Goal: Register for event/course

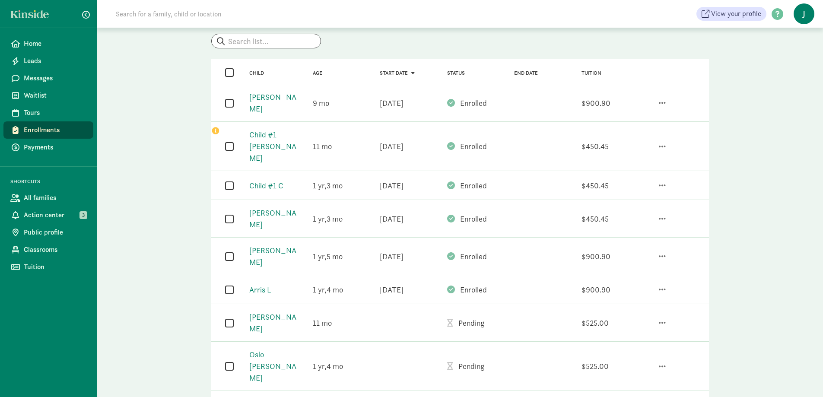
scroll to position [60, 0]
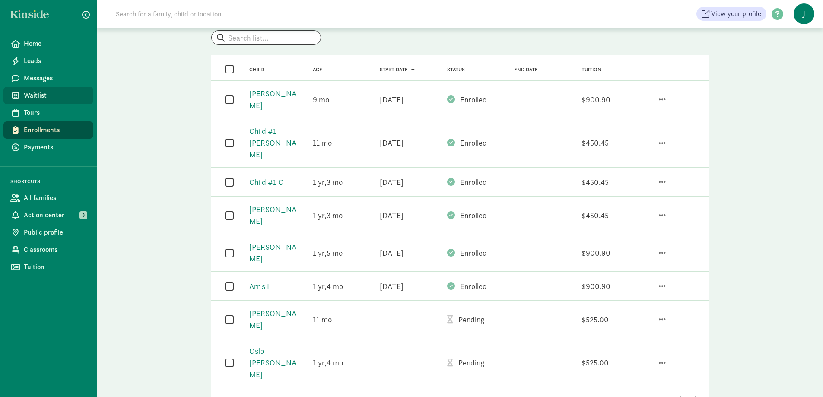
click at [50, 93] on span "Waitlist" at bounding box center [55, 95] width 63 height 10
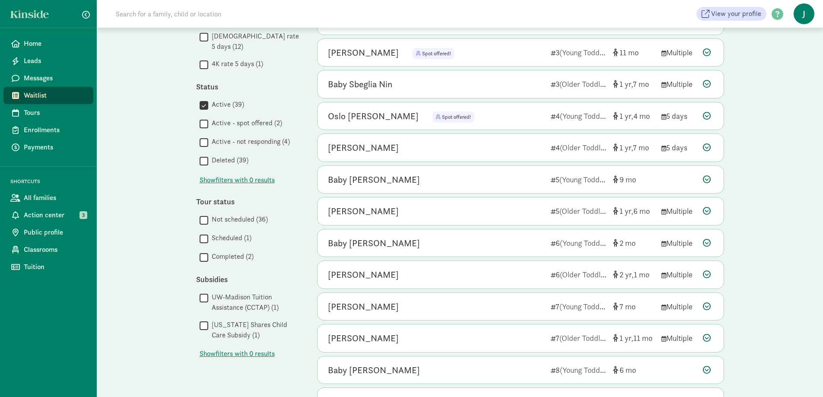
scroll to position [376, 0]
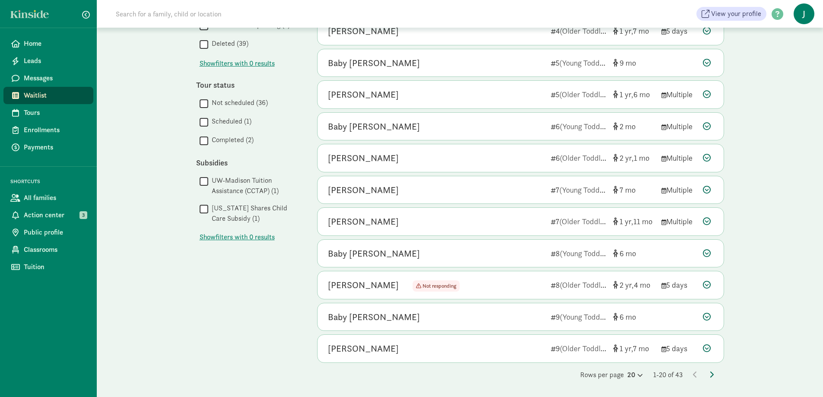
click at [710, 373] on icon at bounding box center [712, 374] width 4 height 7
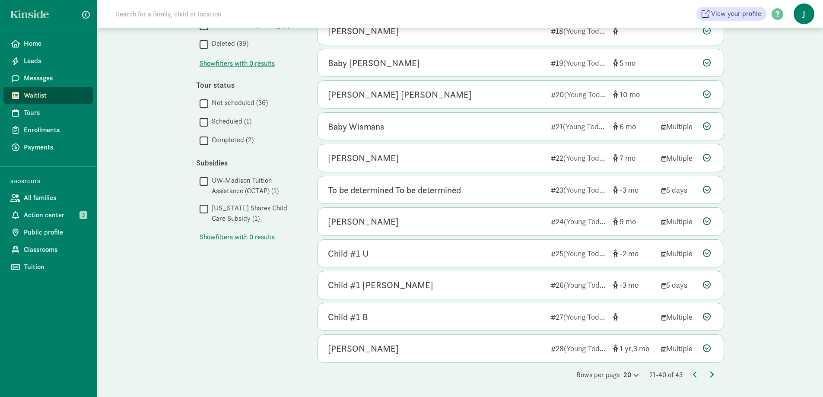
click at [712, 376] on icon at bounding box center [712, 374] width 4 height 7
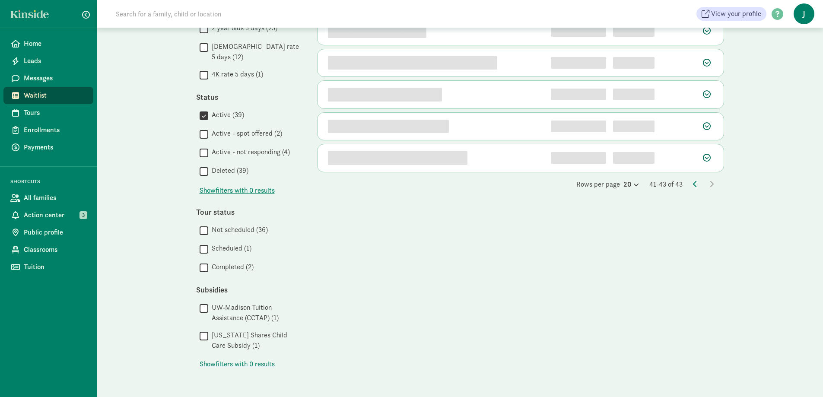
scroll to position [0, 0]
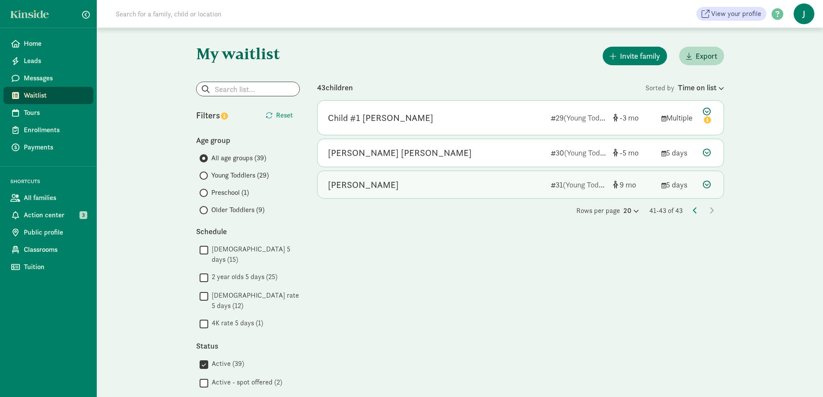
click at [706, 185] on icon at bounding box center [707, 185] width 8 height 8
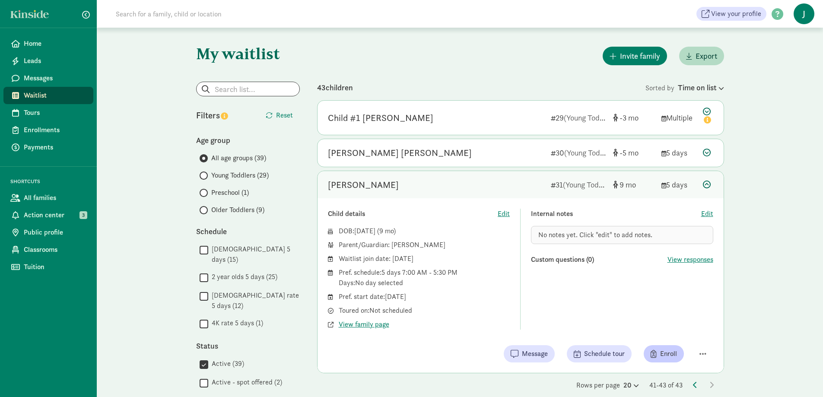
click at [663, 342] on div "Child details Edit DOB: Oct 31, 2024 ( 9 ) Parent/Guardian: Kaelyn Culp Waitlis…" at bounding box center [521, 285] width 406 height 175
click at [657, 352] on span "Enroll" at bounding box center [664, 354] width 26 height 10
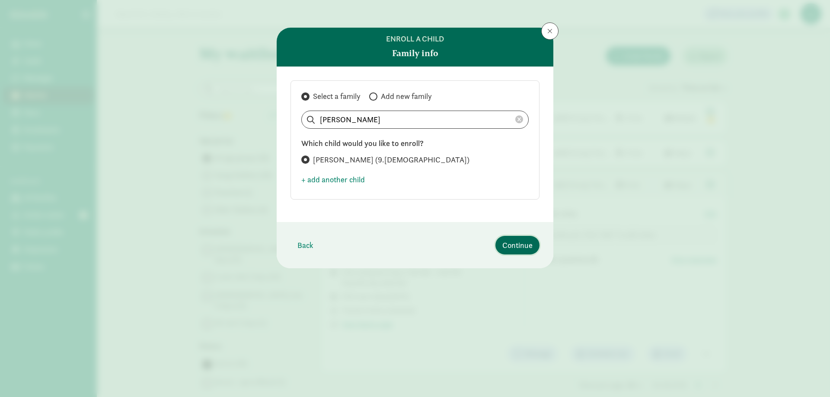
click at [522, 245] on span "Continue" at bounding box center [517, 245] width 30 height 12
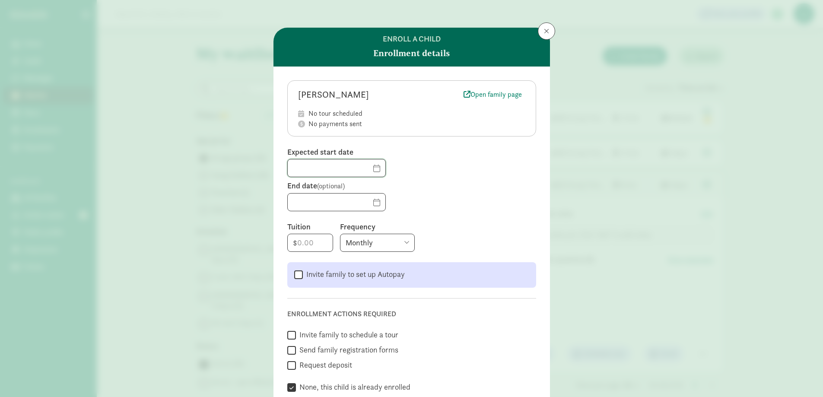
click at [364, 170] on input "text" at bounding box center [337, 167] width 98 height 17
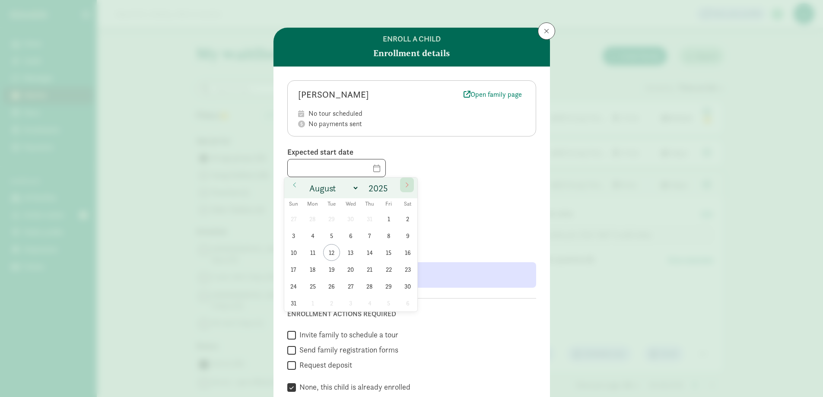
click at [407, 184] on icon at bounding box center [407, 184] width 3 height 5
select select "8"
click at [327, 217] on span "2" at bounding box center [331, 218] width 17 height 17
type input "09/02/2025"
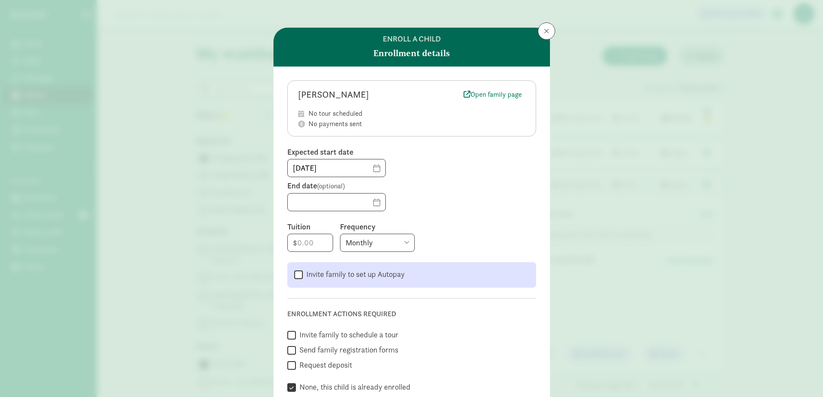
click at [424, 360] on div "End date (optional)" at bounding box center [411, 366] width 249 height 12
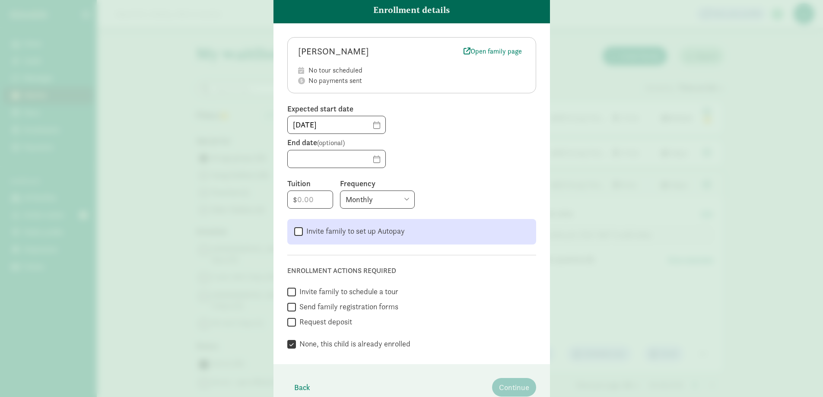
scroll to position [84, 0]
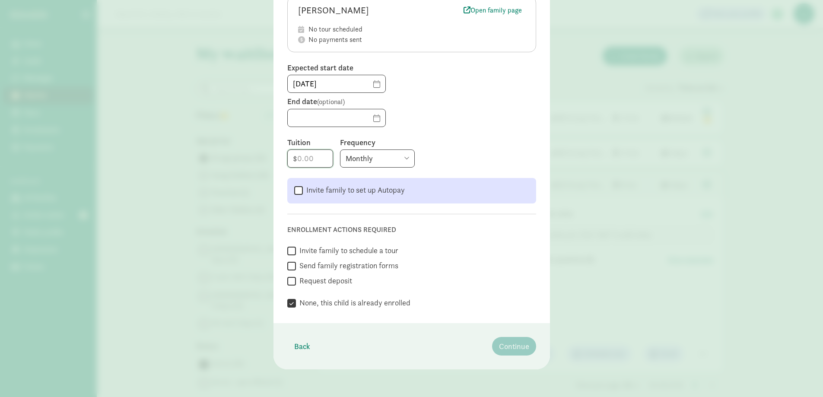
click at [316, 155] on input "number" at bounding box center [310, 158] width 45 height 17
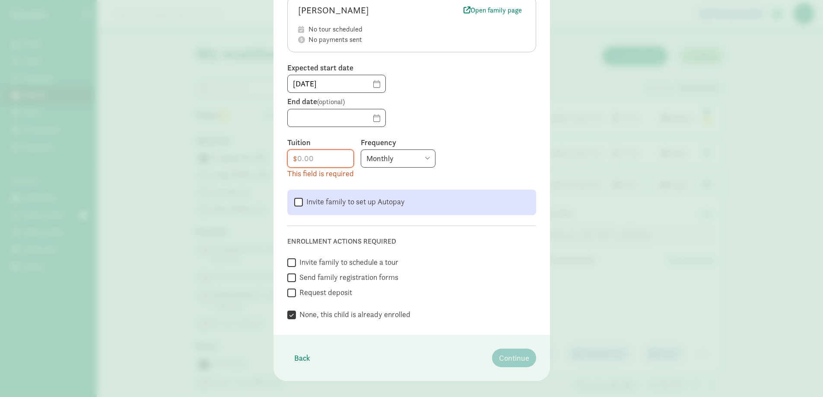
click at [371, 155] on select "Monthly Weekly Every two weeks Annually" at bounding box center [398, 159] width 75 height 18
select select "biweekly"
click at [361, 150] on select "Monthly Weekly Every two weeks Annually" at bounding box center [398, 159] width 75 height 18
click at [303, 157] on input "number" at bounding box center [321, 158] width 66 height 17
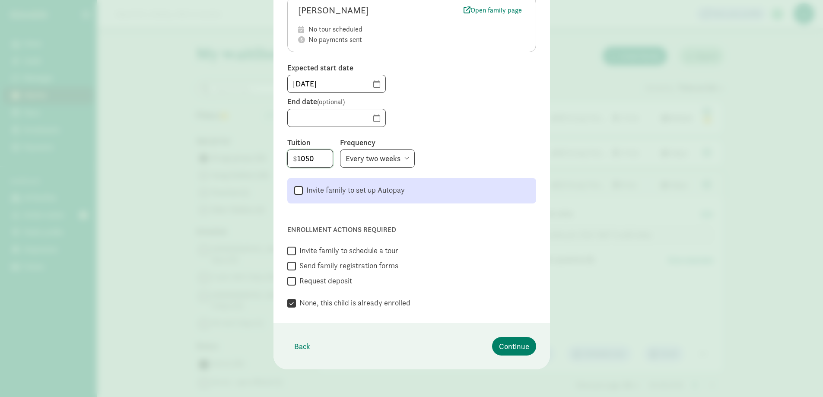
type input "1050"
click at [356, 334] on footer "Back Continue" at bounding box center [412, 346] width 277 height 46
drag, startPoint x: 504, startPoint y: 350, endPoint x: 495, endPoint y: 345, distance: 10.8
click at [495, 345] on button "Continue" at bounding box center [514, 346] width 44 height 19
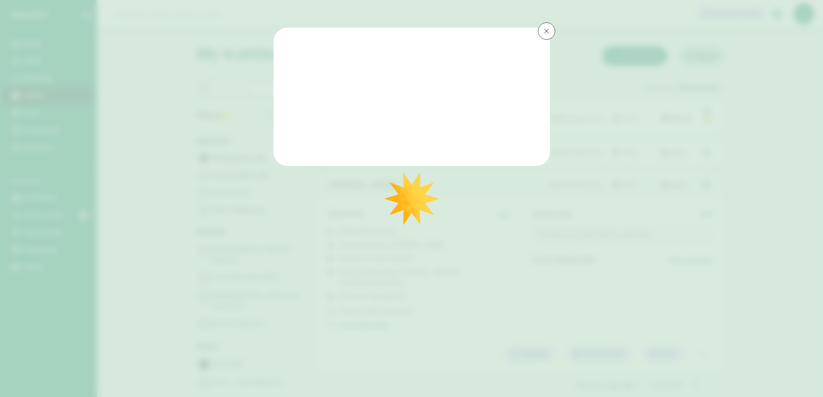
scroll to position [0, 0]
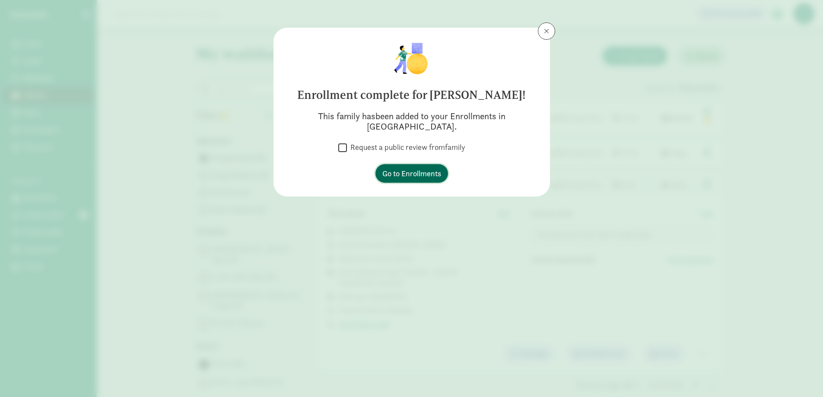
click at [391, 168] on span "Go to Enrollments" at bounding box center [411, 174] width 59 height 12
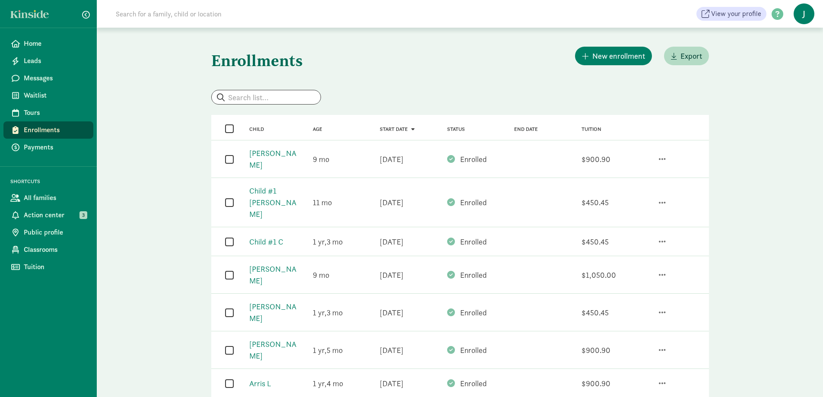
click at [297, 260] on div "Child [PERSON_NAME]" at bounding box center [269, 275] width 67 height 30
click at [37, 38] on link "Home" at bounding box center [48, 43] width 90 height 17
